Goal: Use online tool/utility: Utilize a website feature to perform a specific function

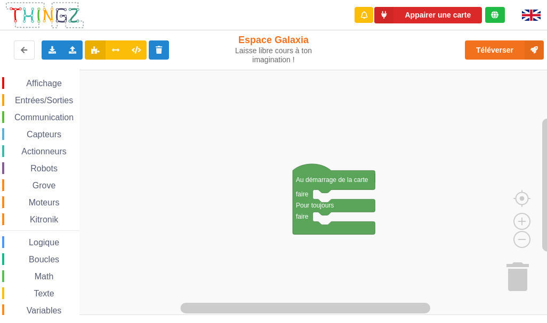
click at [36, 117] on span "Communication" at bounding box center [44, 117] width 62 height 9
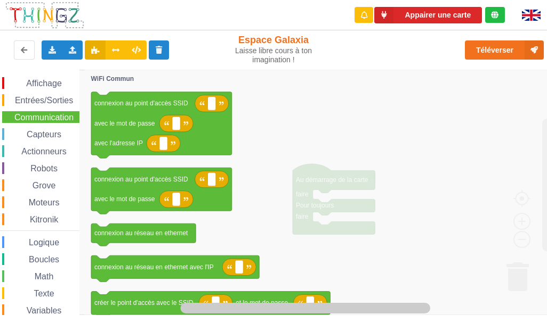
click at [343, 171] on icon "Espace de travail de Blocky" at bounding box center [329, 193] width 488 height 246
click at [257, 244] on icon "Espace de travail de Blocky" at bounding box center [329, 193] width 488 height 246
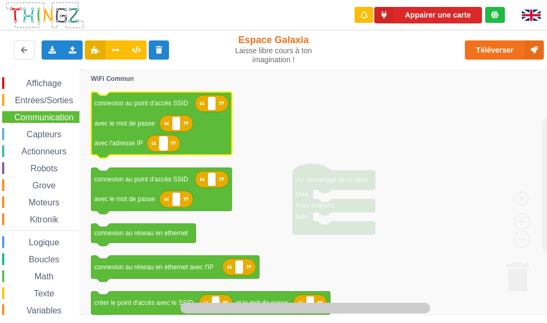
click at [162, 143] on text "Espace de travail de Blocky" at bounding box center [163, 143] width 2 height 7
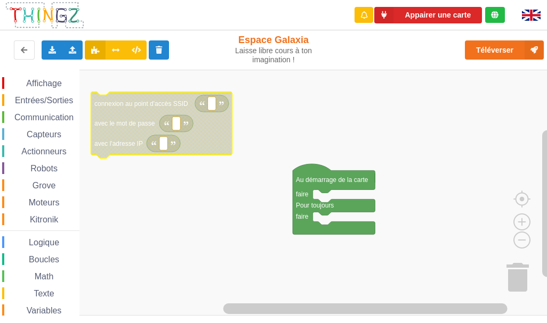
click at [162, 143] on text "Espace de travail de Blocky" at bounding box center [163, 143] width 2 height 7
click at [210, 139] on icon "Espace de travail de Blocky" at bounding box center [161, 125] width 141 height 67
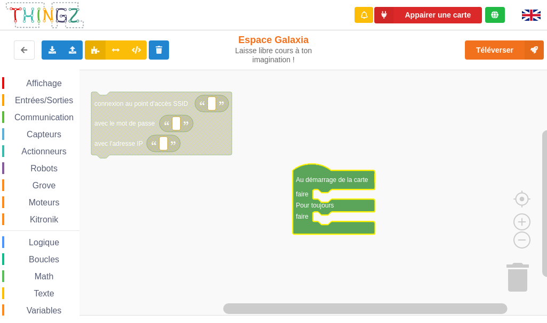
click at [344, 233] on icon "Espace de travail de Blocky" at bounding box center [333, 199] width 82 height 70
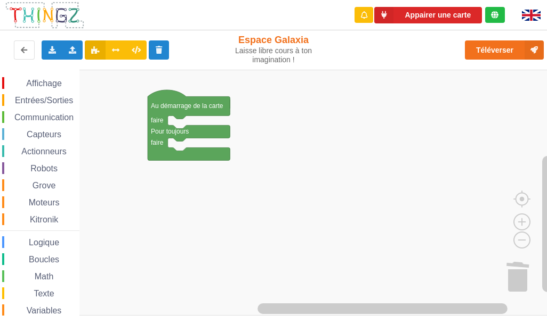
click at [47, 114] on span "Communication" at bounding box center [44, 117] width 62 height 9
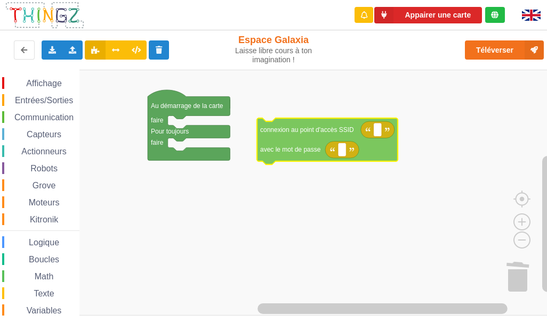
click at [302, 149] on div "Affichage Entrées/Sorties Communication Capteurs Actionneurs Robots Grove Moteu…" at bounding box center [277, 193] width 554 height 246
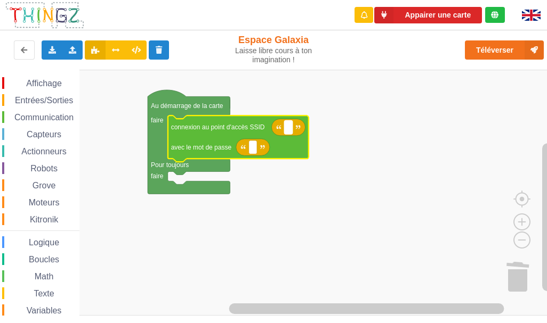
click at [286, 127] on rect "Espace de travail de Blocky" at bounding box center [288, 127] width 8 height 14
type input "technoa5"
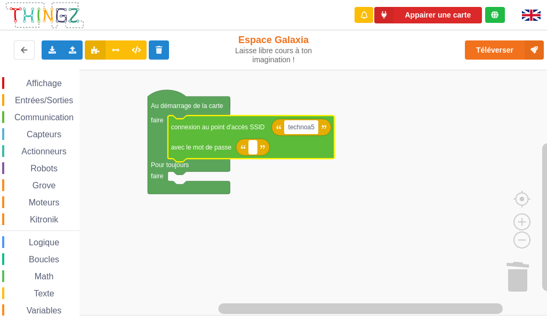
click at [256, 152] on rect "Espace de travail de Blocky" at bounding box center [253, 148] width 8 height 14
type input "1234567890"
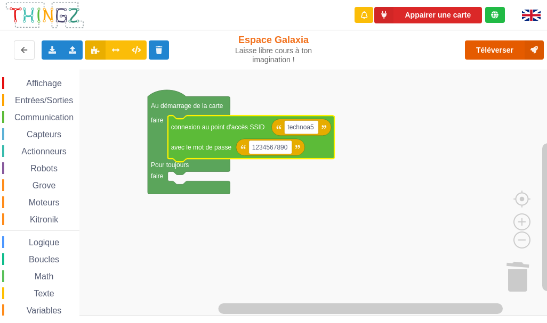
click at [501, 45] on button "Téléverser" at bounding box center [504, 49] width 79 height 19
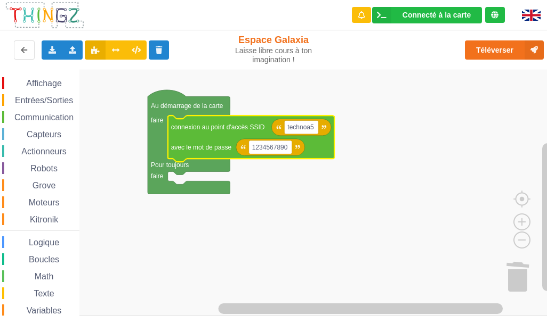
click at [22, 122] on div "Communication" at bounding box center [40, 117] width 77 height 12
